Goal: Find specific page/section: Find specific page/section

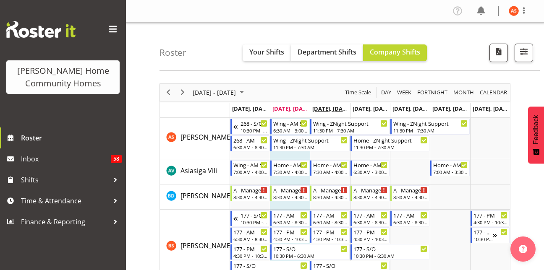
click at [333, 110] on span "[DATE], [DATE]" at bounding box center [331, 109] width 38 height 8
click at [183, 95] on span "Next" at bounding box center [182, 92] width 10 height 10
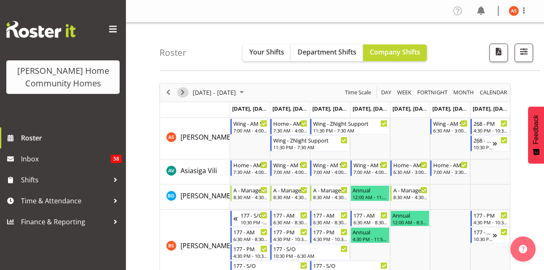
click at [183, 95] on span "Next" at bounding box center [182, 92] width 10 height 10
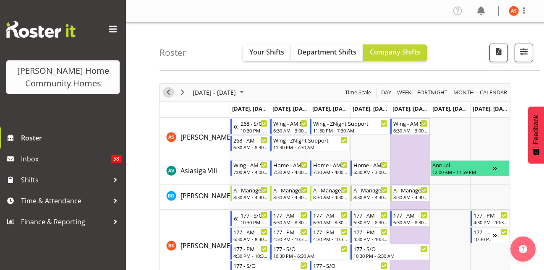
click at [168, 90] on span "Previous" at bounding box center [168, 92] width 10 height 10
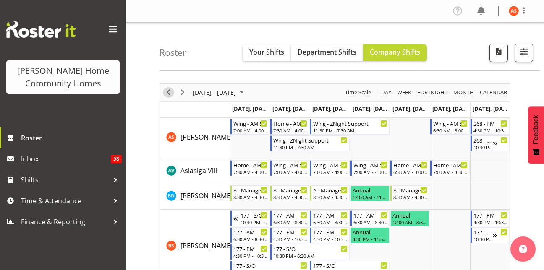
click at [168, 90] on span "Previous" at bounding box center [168, 92] width 10 height 10
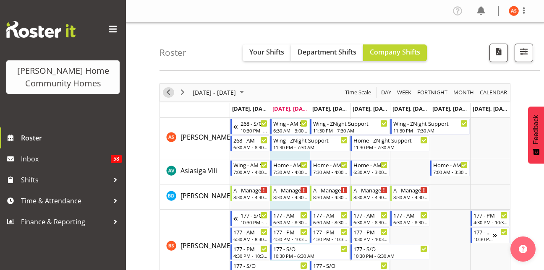
click at [168, 90] on span "Previous" at bounding box center [168, 92] width 10 height 10
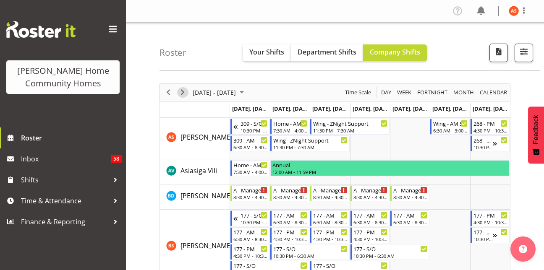
click at [182, 92] on span "Next" at bounding box center [182, 92] width 10 height 10
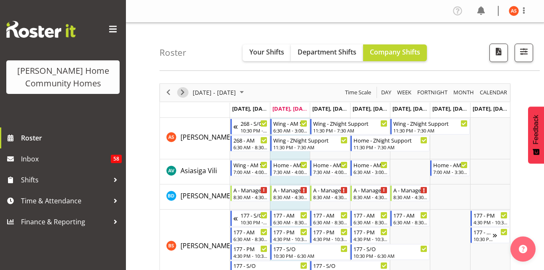
click at [179, 93] on span "Next" at bounding box center [182, 92] width 10 height 10
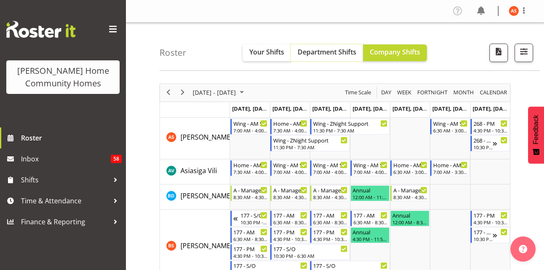
drag, startPoint x: 334, startPoint y: 53, endPoint x: 315, endPoint y: 57, distance: 19.8
click at [315, 57] on button "Department Shifts" at bounding box center [327, 52] width 72 height 17
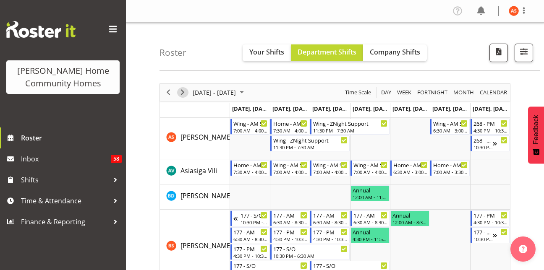
click at [185, 89] on span "Next" at bounding box center [182, 92] width 10 height 10
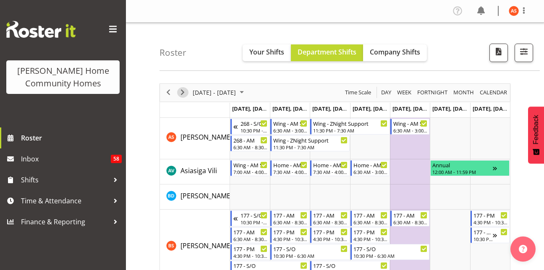
click at [185, 89] on span "Next" at bounding box center [182, 92] width 10 height 10
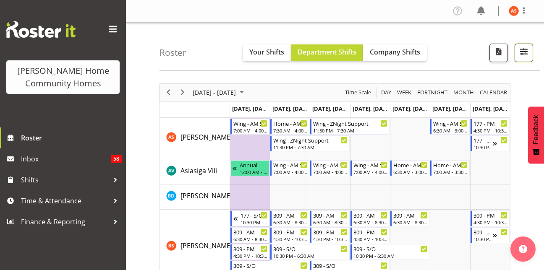
click at [516, 52] on button "button" at bounding box center [523, 53] width 18 height 18
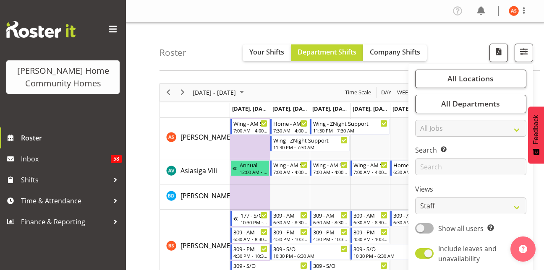
click at [441, 57] on div "Roster Your Shifts Department Shifts Company Shifts All Locations Clear 177 Hal…" at bounding box center [349, 47] width 380 height 48
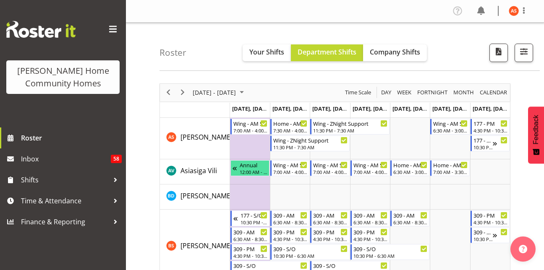
click at [188, 94] on div "next period" at bounding box center [182, 93] width 14 height 18
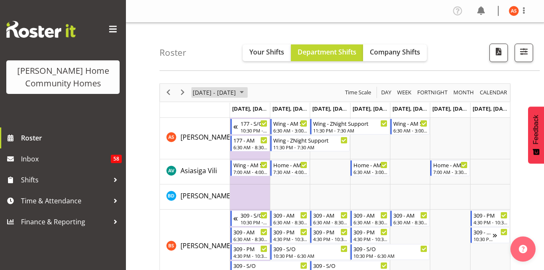
click at [237, 96] on span "November 03 - 09, 2025" at bounding box center [214, 92] width 45 height 10
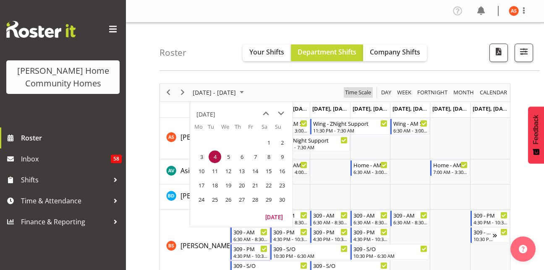
click at [359, 91] on span "Time Scale" at bounding box center [358, 92] width 28 height 10
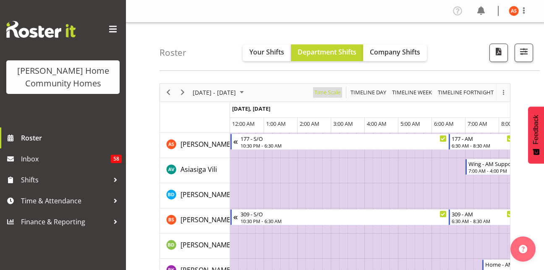
click at [328, 91] on span "Time Scale" at bounding box center [327, 92] width 28 height 10
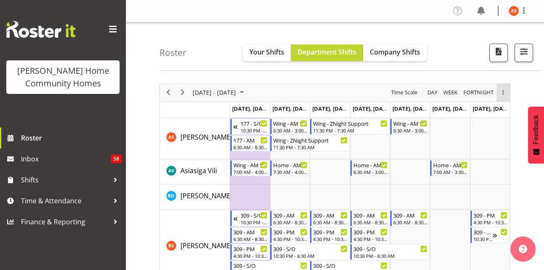
click at [498, 95] on div "overflow" at bounding box center [502, 92] width 13 height 5
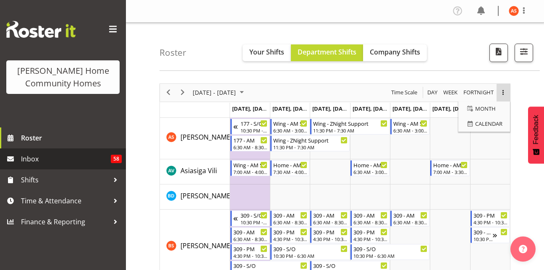
click at [83, 164] on span "Inbox" at bounding box center [66, 159] width 90 height 13
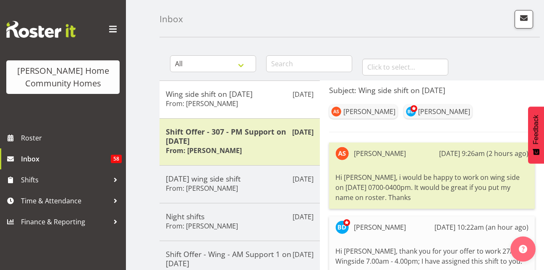
scroll to position [50, 0]
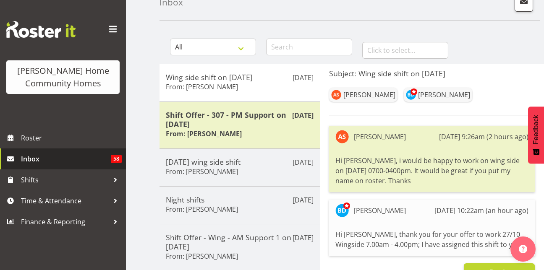
click at [42, 149] on link "Inbox 58" at bounding box center [63, 159] width 126 height 21
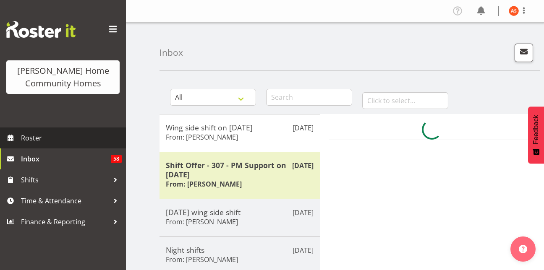
click at [45, 141] on span "Roster" at bounding box center [71, 138] width 101 height 13
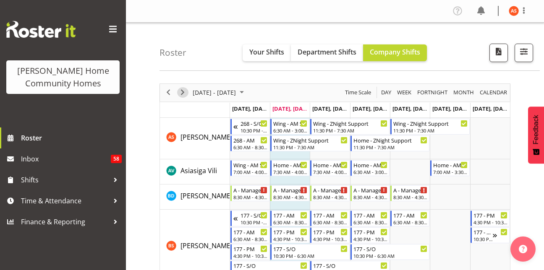
click at [180, 90] on span "Next" at bounding box center [182, 92] width 10 height 10
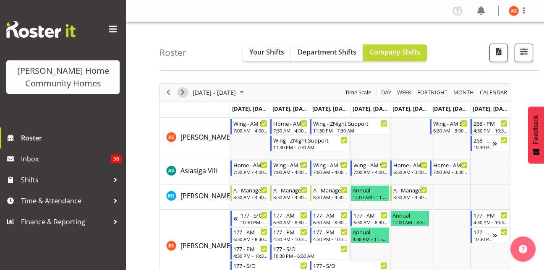
click at [180, 90] on span "Next" at bounding box center [182, 92] width 10 height 10
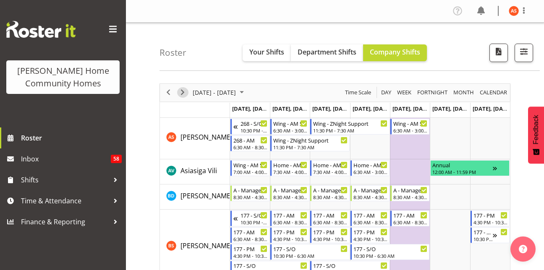
click at [180, 90] on span "Next" at bounding box center [182, 92] width 10 height 10
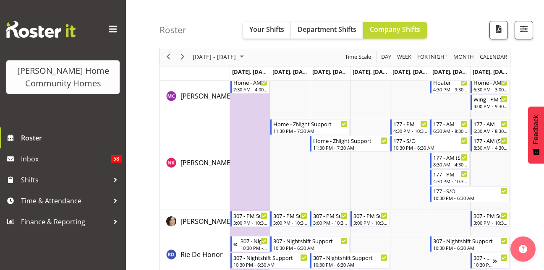
scroll to position [1091, 0]
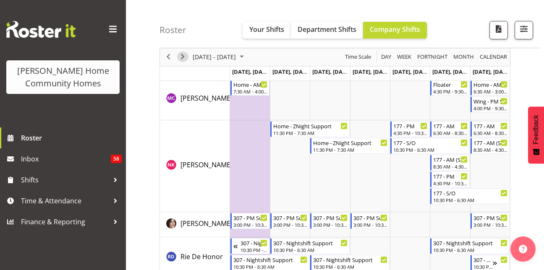
click at [187, 56] on span "Next" at bounding box center [182, 57] width 10 height 10
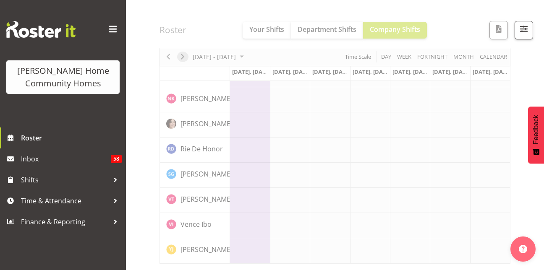
scroll to position [660, 0]
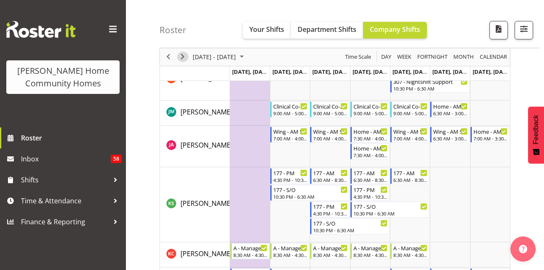
scroll to position [1091, 0]
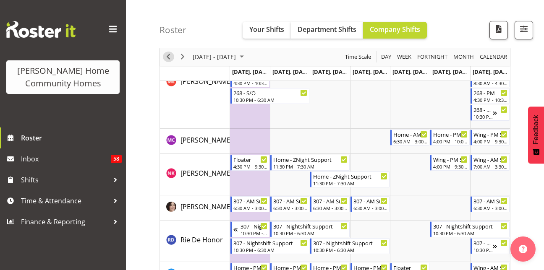
click at [168, 55] on span "Previous" at bounding box center [168, 57] width 10 height 10
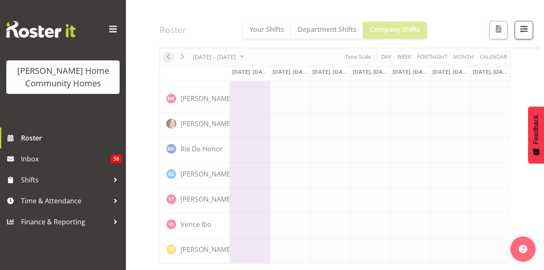
scroll to position [660, 0]
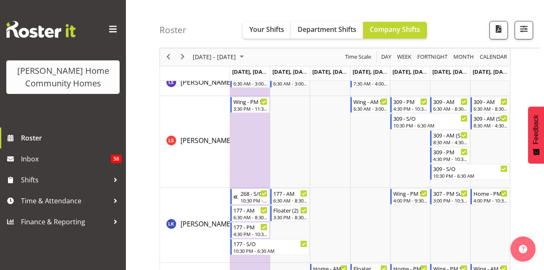
scroll to position [789, 0]
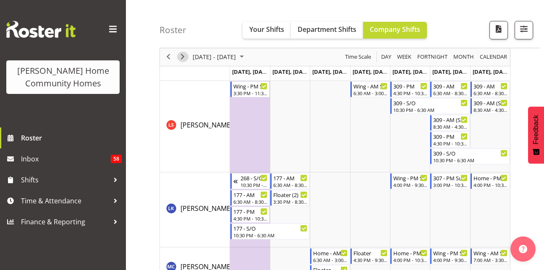
click at [183, 59] on span "Next" at bounding box center [182, 57] width 10 height 10
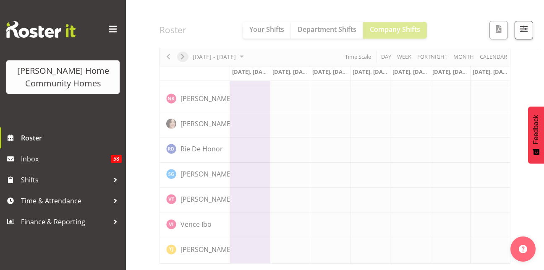
scroll to position [660, 0]
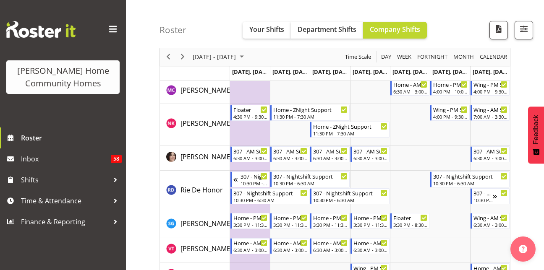
scroll to position [1123, 0]
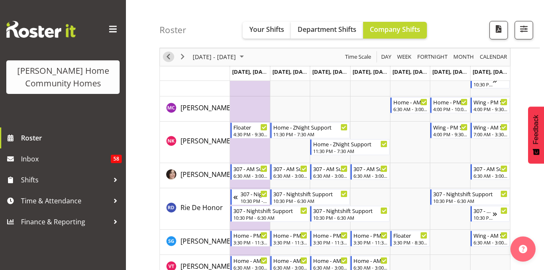
click at [169, 59] on span "Previous" at bounding box center [168, 57] width 10 height 10
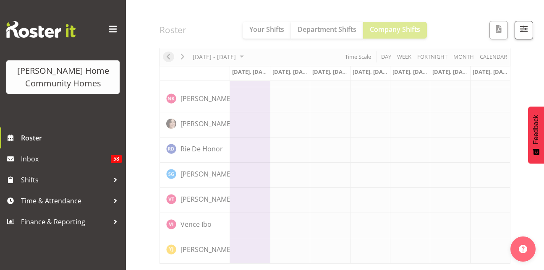
scroll to position [660, 0]
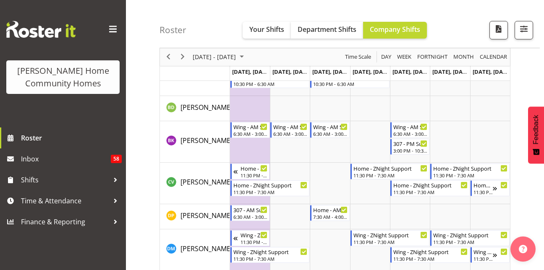
scroll to position [184, 0]
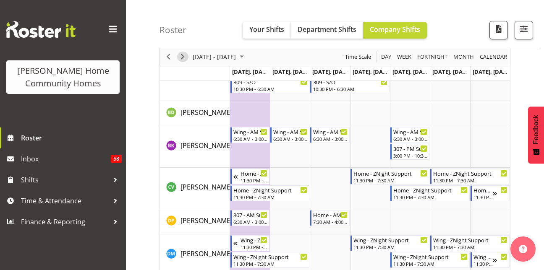
click at [185, 55] on span "Next" at bounding box center [182, 57] width 10 height 10
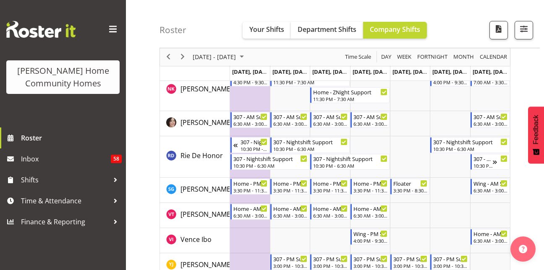
scroll to position [1190, 0]
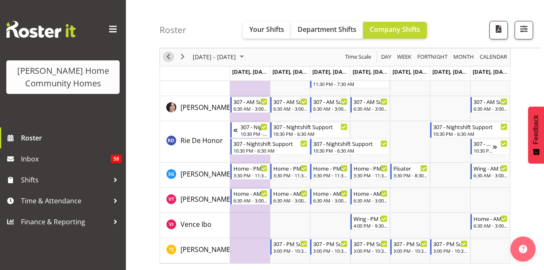
click at [171, 56] on span "Previous" at bounding box center [168, 57] width 10 height 10
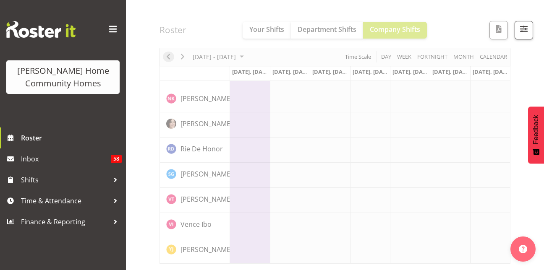
scroll to position [660, 0]
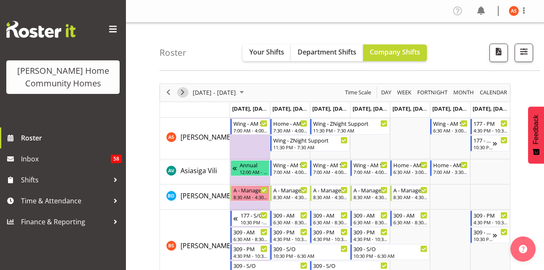
click at [185, 94] on span "Next" at bounding box center [182, 92] width 10 height 10
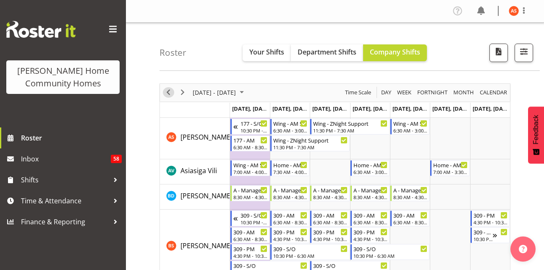
click at [169, 92] on span "Previous" at bounding box center [168, 92] width 10 height 10
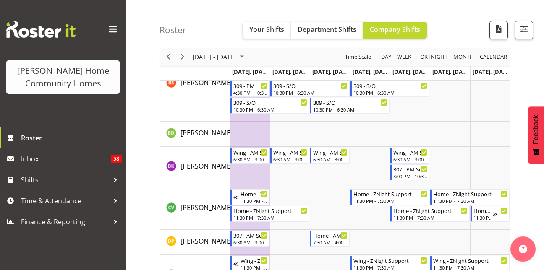
scroll to position [168, 0]
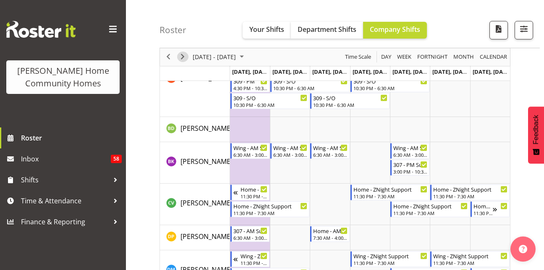
click at [183, 56] on span "Next" at bounding box center [182, 57] width 10 height 10
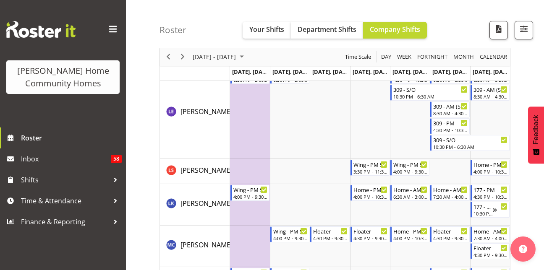
scroll to position [872, 0]
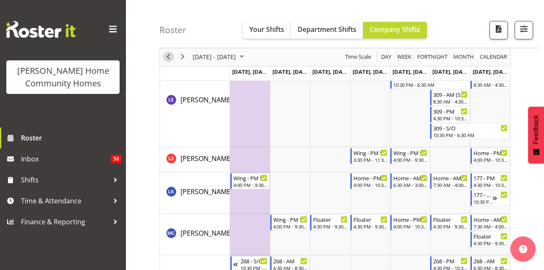
click at [171, 57] on span "Previous" at bounding box center [168, 57] width 10 height 10
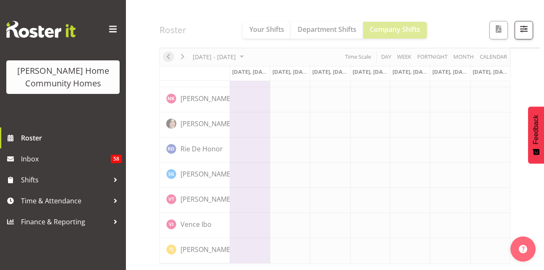
scroll to position [660, 0]
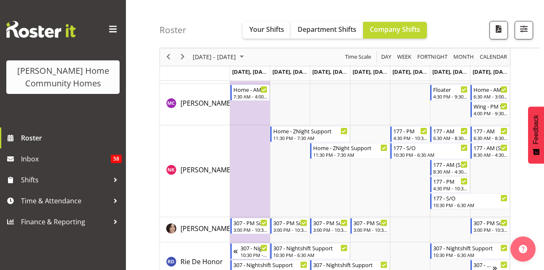
scroll to position [1092, 0]
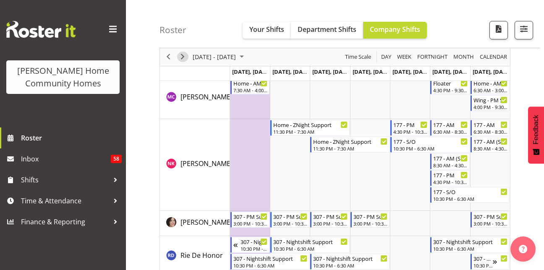
click at [185, 58] on span "Next" at bounding box center [182, 57] width 10 height 10
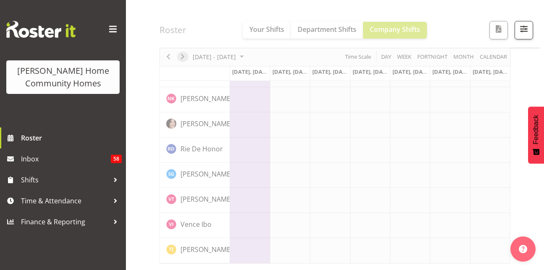
scroll to position [660, 0]
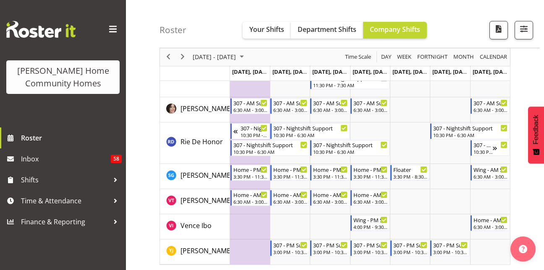
scroll to position [1190, 0]
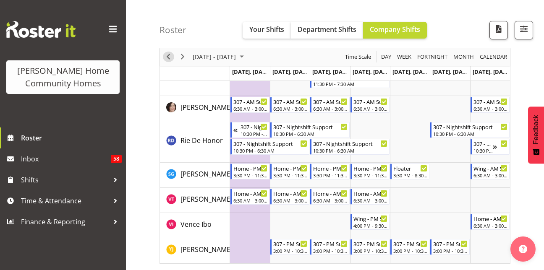
click at [168, 54] on span "Previous" at bounding box center [168, 57] width 10 height 10
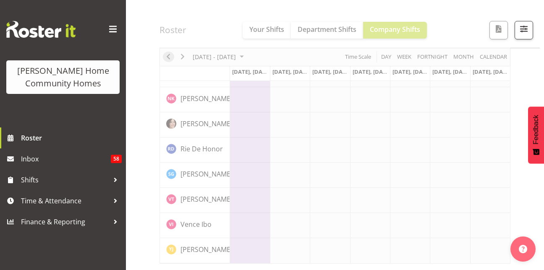
scroll to position [660, 0]
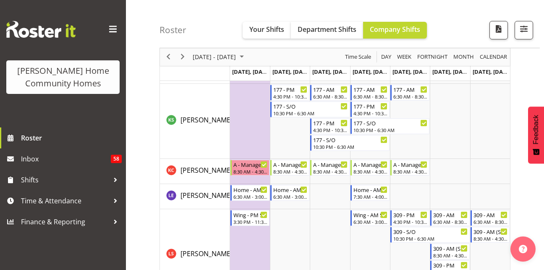
scroll to position [1190, 0]
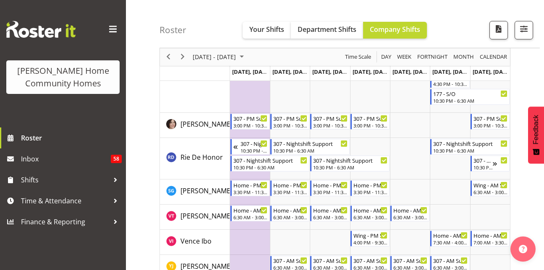
click at [207, 35] on div "Roster Your Shifts Department Shifts Company Shifts All Locations Clear 177 Hal…" at bounding box center [349, 24] width 380 height 48
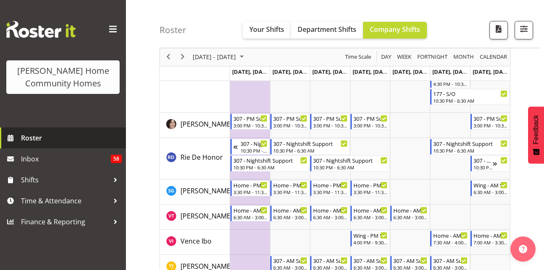
click at [31, 131] on link "Roster" at bounding box center [63, 138] width 126 height 21
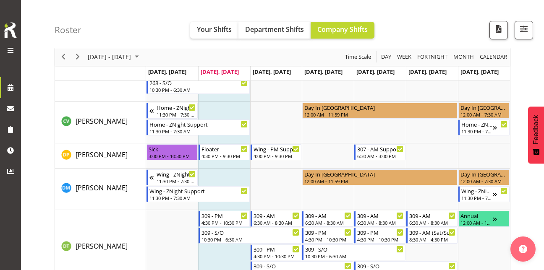
scroll to position [264, 0]
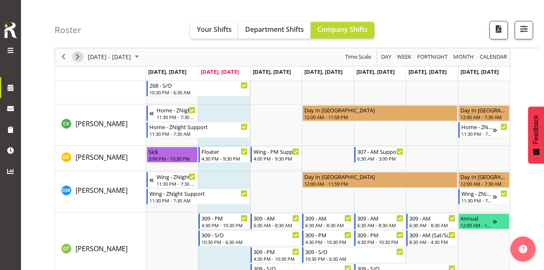
click at [81, 58] on span "Next" at bounding box center [78, 57] width 10 height 10
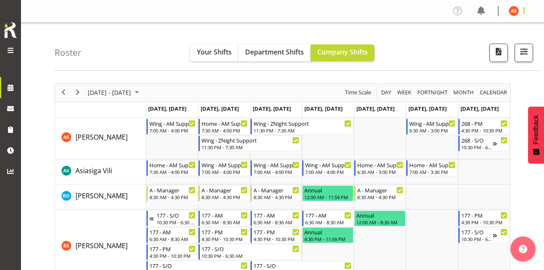
click at [519, 9] on span at bounding box center [524, 10] width 10 height 10
click at [489, 45] on link "Log Out" at bounding box center [488, 44] width 81 height 15
